Goal: Check status

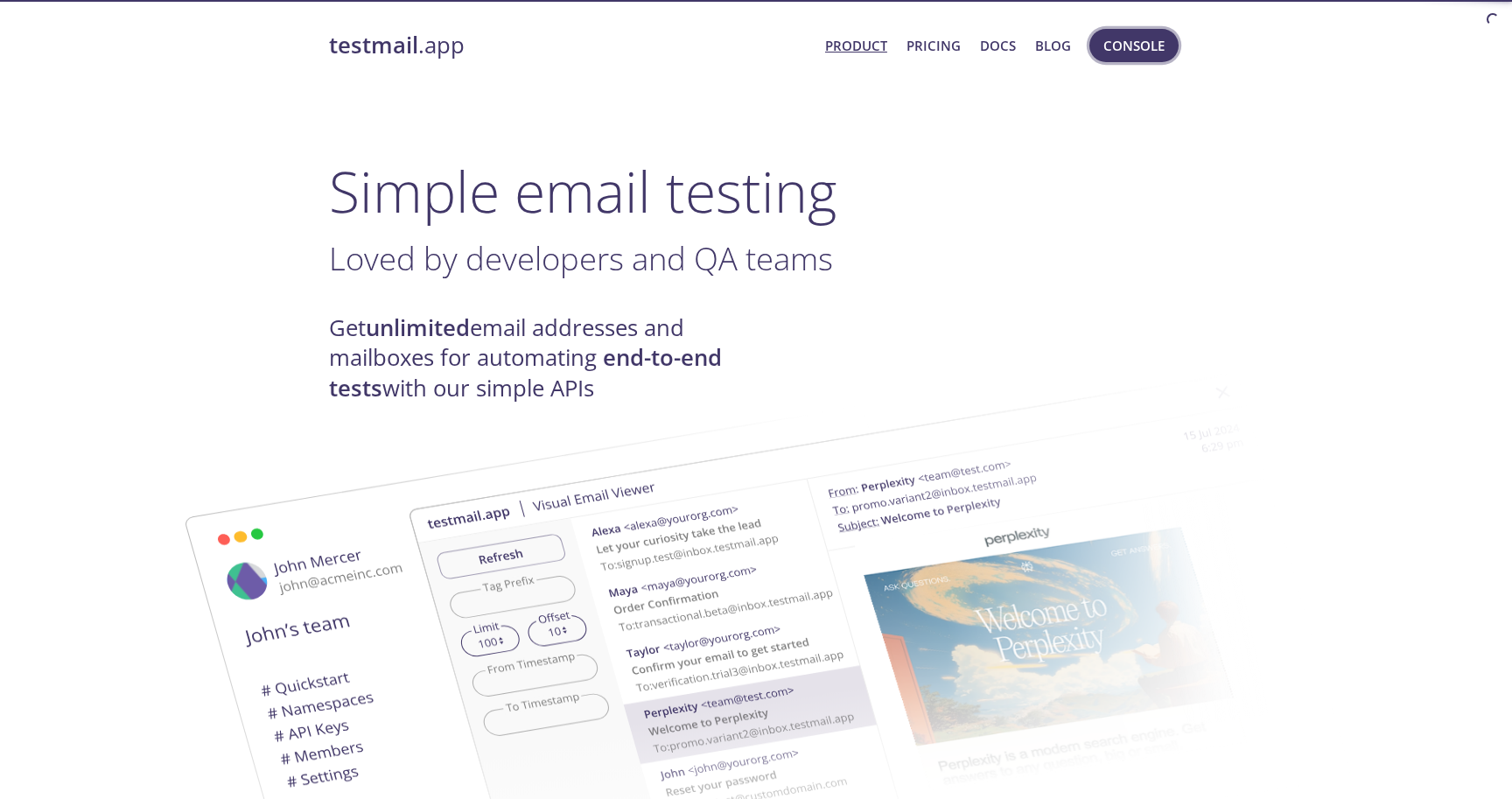
click at [1108, 44] on span "Console" at bounding box center [1133, 45] width 61 height 23
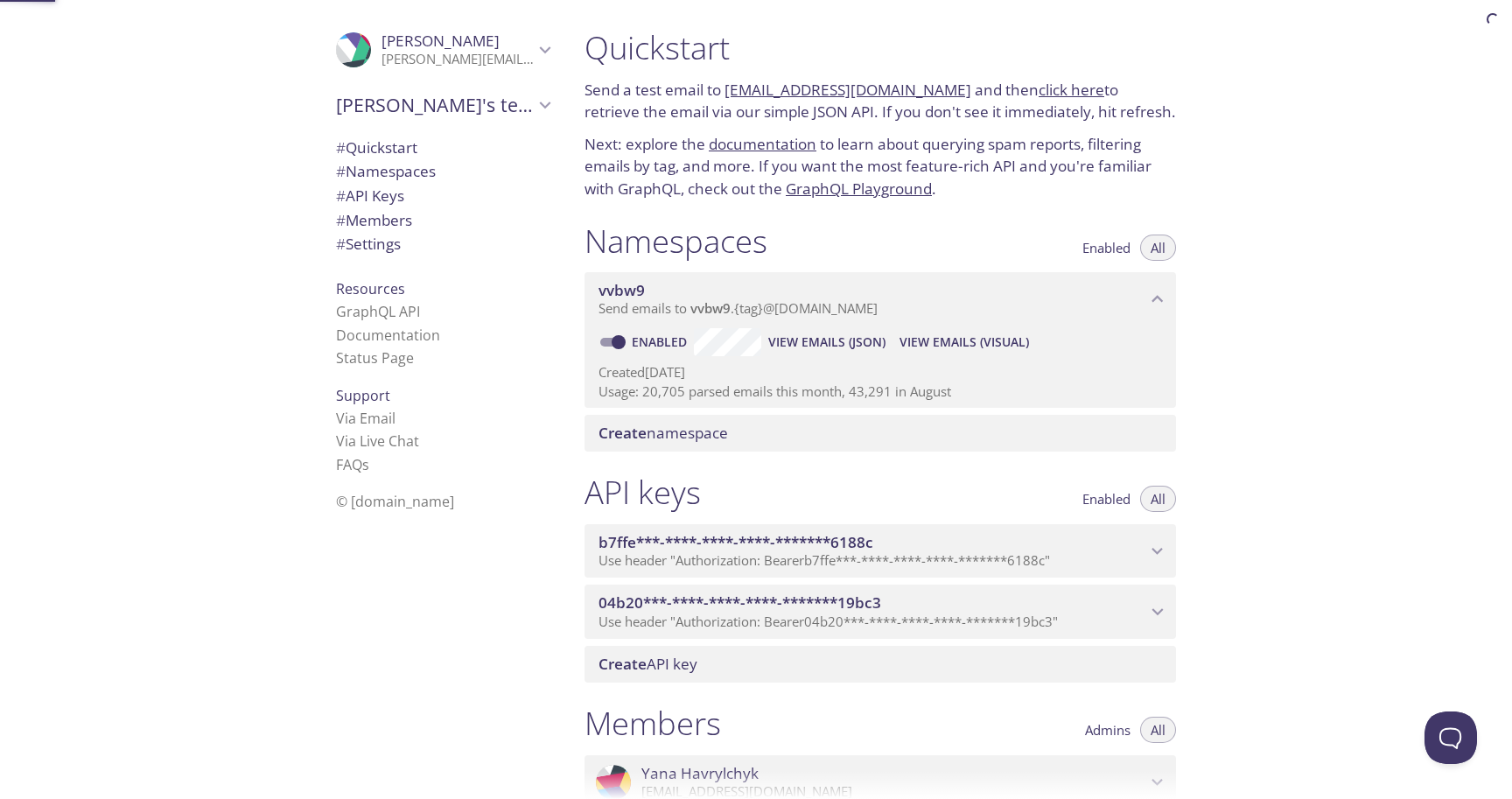
click at [1013, 354] on button "View Emails (Visual)" at bounding box center [963, 342] width 143 height 28
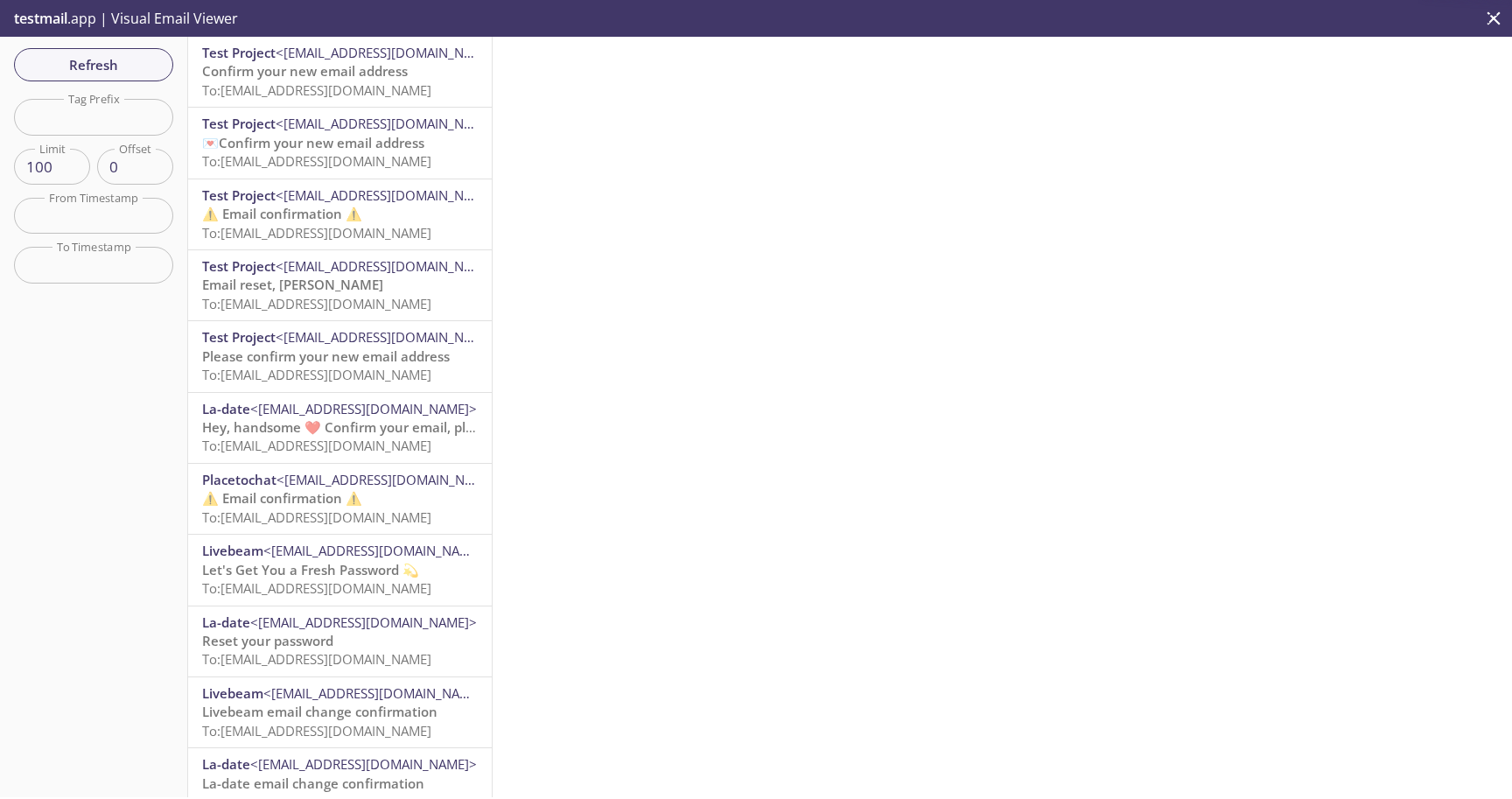
click at [86, 112] on input "text" at bounding box center [93, 116] width 159 height 36
paste input "registration-1757608709028"
type input "registration-1757608709028"
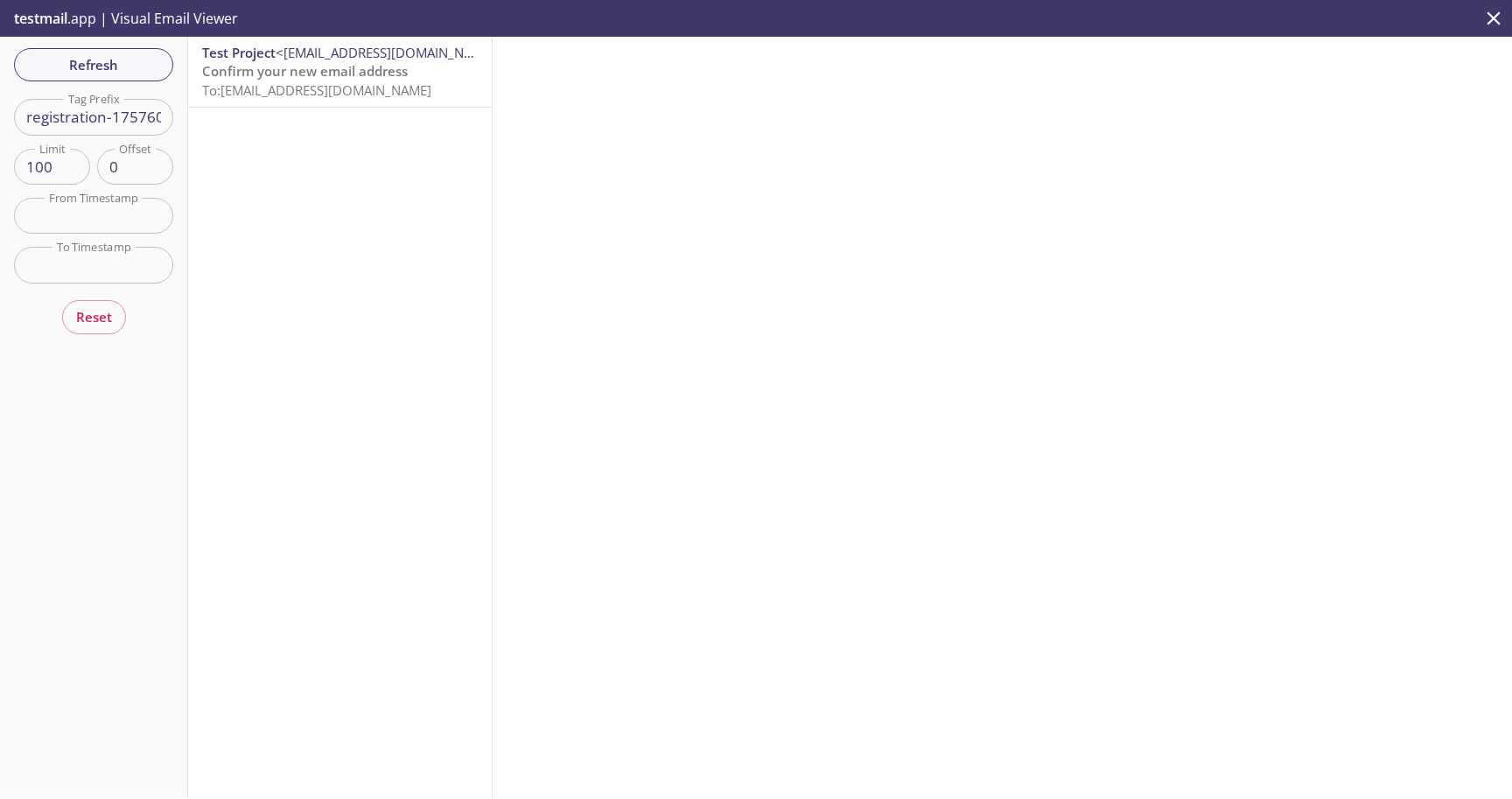
click at [296, 78] on span "Confirm your new email address" at bounding box center [304, 70] width 205 height 17
